Goal: Task Accomplishment & Management: Manage account settings

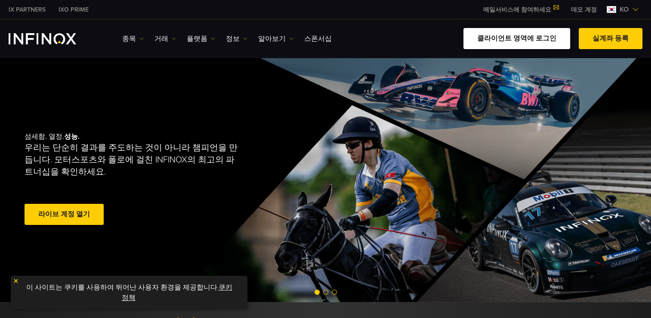
drag, startPoint x: 0, startPoint y: 0, endPoint x: 513, endPoint y: 39, distance: 514.1
click at [513, 39] on link "클라이언트 영역에 로그인" at bounding box center [517, 38] width 107 height 21
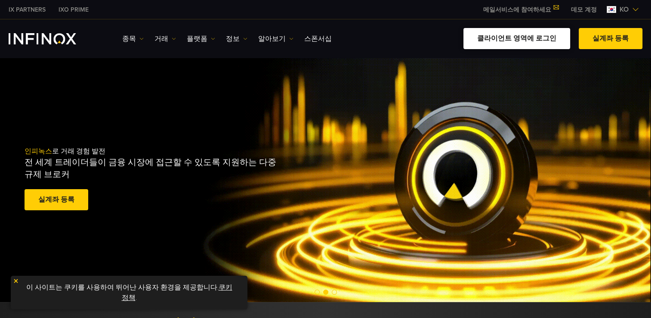
click at [539, 42] on link "클라이언트 영역에 로그인" at bounding box center [517, 38] width 107 height 21
